Goal: Task Accomplishment & Management: Use online tool/utility

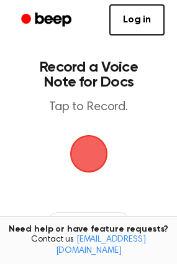
scroll to position [105, 0]
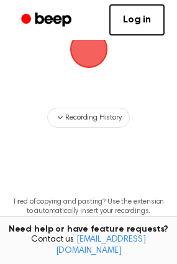
click at [83, 72] on main "Record a Voice Note for Docs Tap to Record. Recording History Tired of copying …" at bounding box center [88, 95] width 177 height 400
click at [141, 24] on link "Log in" at bounding box center [137, 19] width 55 height 31
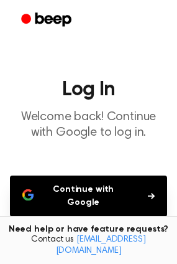
scroll to position [118, 0]
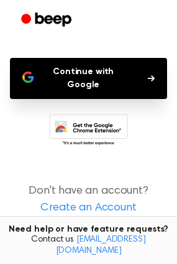
click at [97, 67] on button "Continue with Google" at bounding box center [89, 78] width 158 height 41
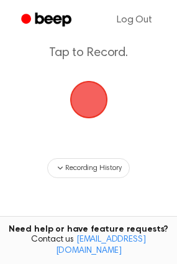
scroll to position [55, 0]
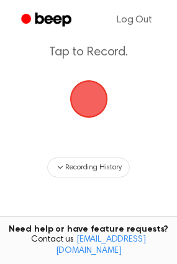
click at [98, 95] on span "button" at bounding box center [89, 99] width 48 height 48
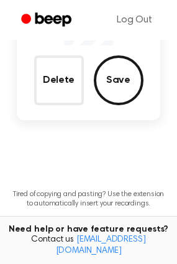
scroll to position [152, 0]
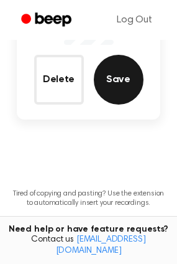
click at [105, 81] on button "Save" at bounding box center [119, 80] width 50 height 50
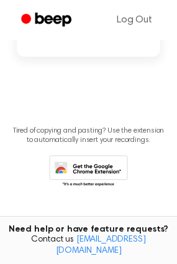
scroll to position [87, 0]
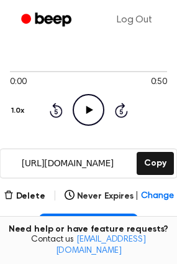
click at [93, 110] on icon "Play Audio" at bounding box center [89, 110] width 32 height 32
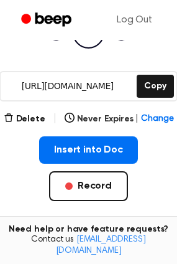
scroll to position [169, 0]
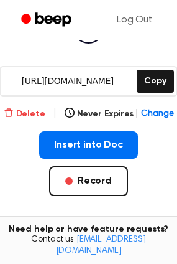
click at [19, 115] on button "Delete" at bounding box center [25, 114] width 42 height 13
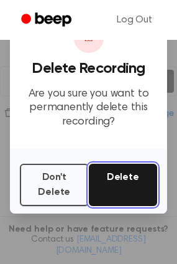
click at [113, 192] on button "Delete" at bounding box center [123, 185] width 69 height 42
